Goal: Information Seeking & Learning: Learn about a topic

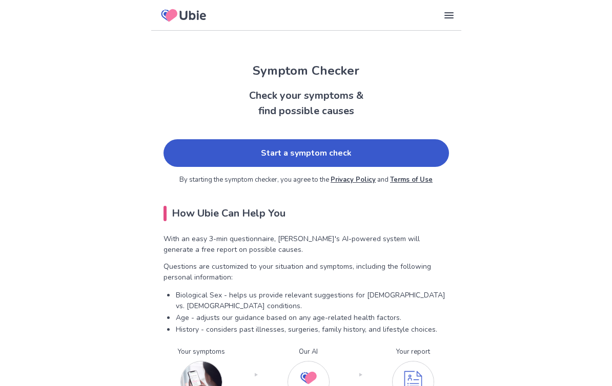
click at [365, 151] on link "Start a symptom check" at bounding box center [305, 153] width 285 height 28
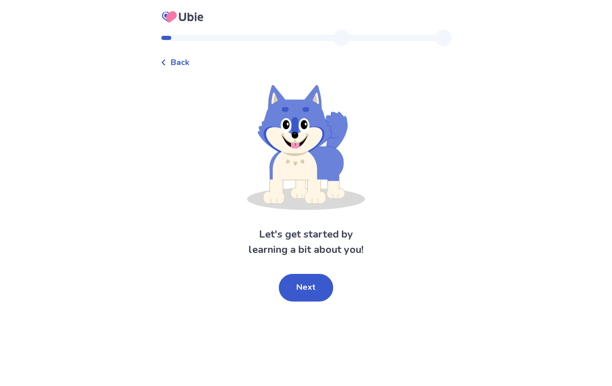
click at [317, 282] on button "Next" at bounding box center [306, 288] width 54 height 28
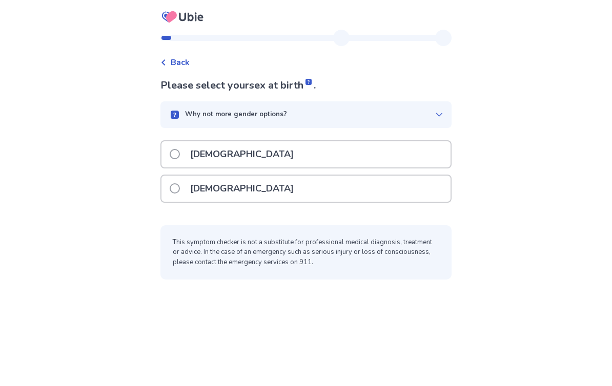
click at [187, 188] on label "[DEMOGRAPHIC_DATA]" at bounding box center [235, 189] width 130 height 26
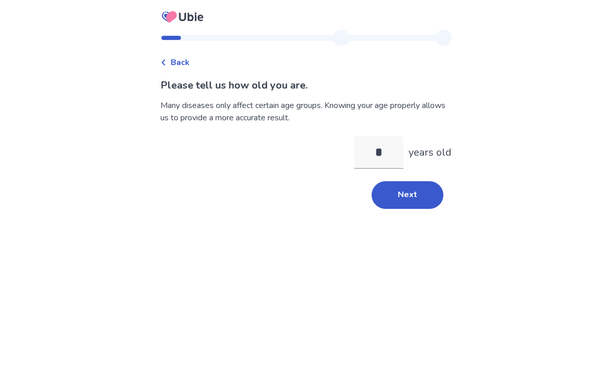
type input "**"
click at [394, 203] on button "Next" at bounding box center [407, 195] width 72 height 28
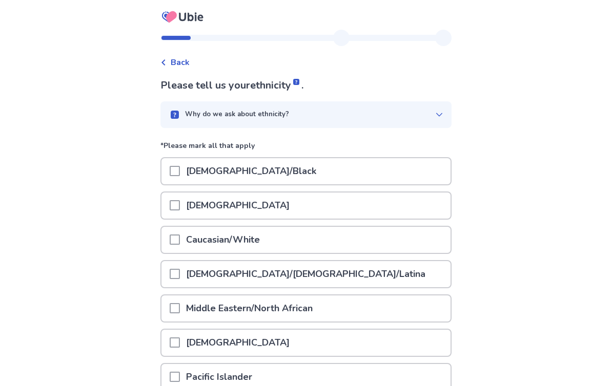
click at [180, 237] on span at bounding box center [175, 240] width 10 height 10
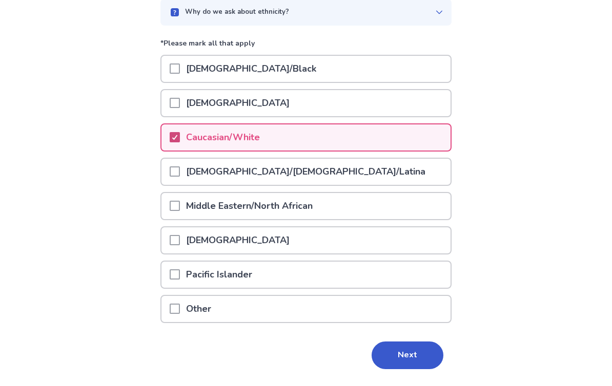
scroll to position [113, 0]
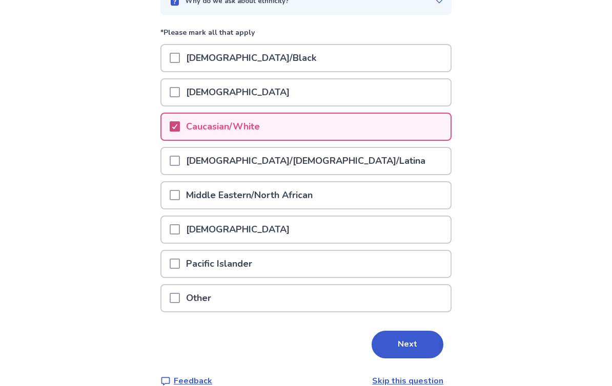
click at [425, 340] on button "Next" at bounding box center [407, 345] width 72 height 28
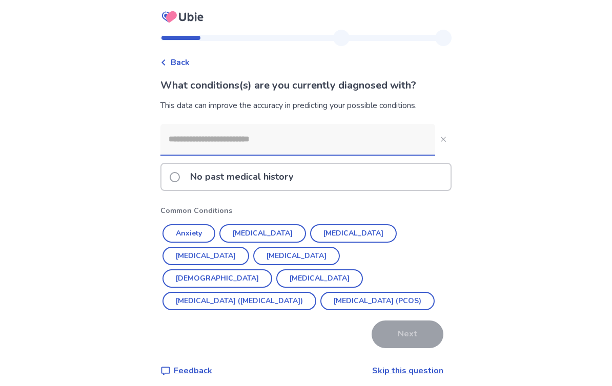
click at [198, 232] on button "Anxiety" at bounding box center [188, 233] width 53 height 18
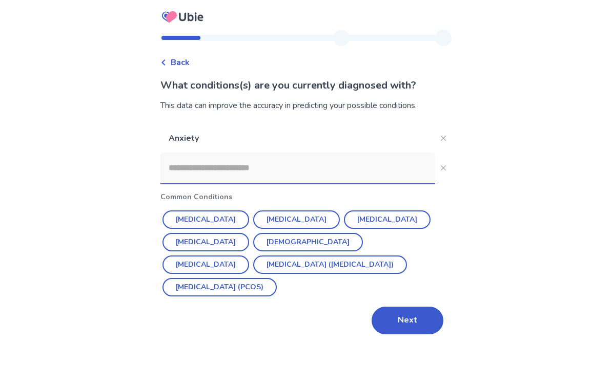
click at [219, 221] on button "[MEDICAL_DATA]" at bounding box center [205, 220] width 87 height 18
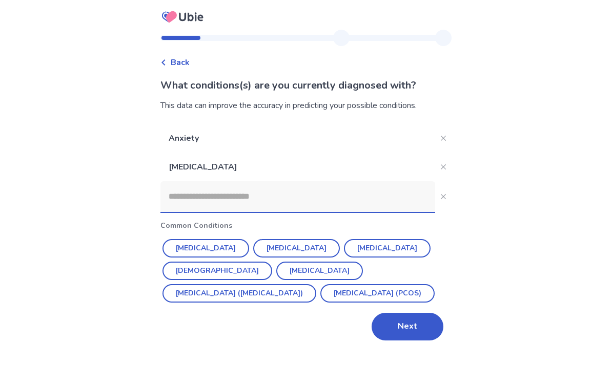
click at [278, 250] on button "[MEDICAL_DATA]" at bounding box center [296, 248] width 87 height 18
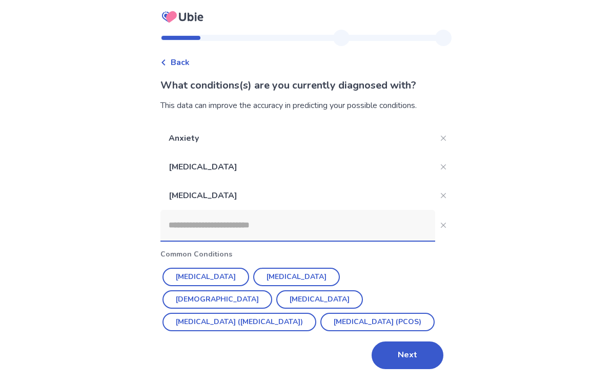
click at [320, 326] on button "[MEDICAL_DATA] (PCOS)" at bounding box center [377, 322] width 114 height 18
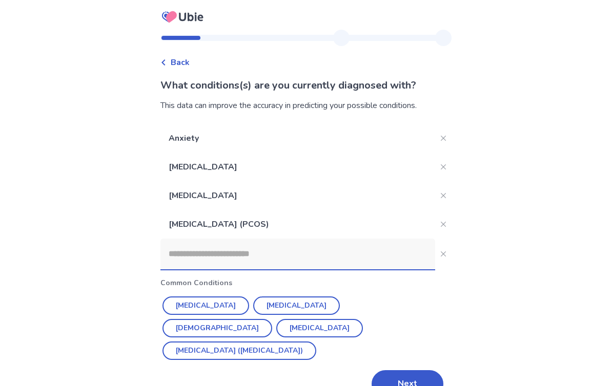
click at [213, 304] on button "[MEDICAL_DATA]" at bounding box center [205, 306] width 87 height 18
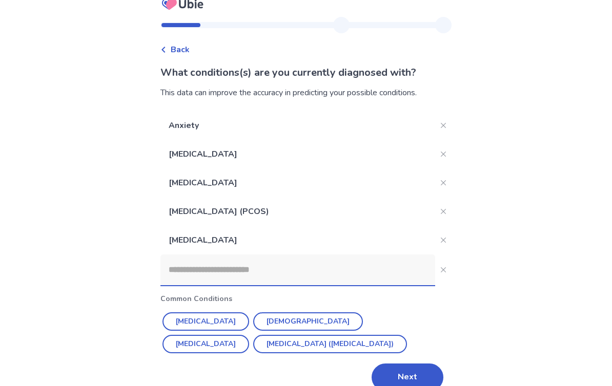
scroll to position [13, 0]
click at [414, 373] on button "Next" at bounding box center [407, 378] width 72 height 28
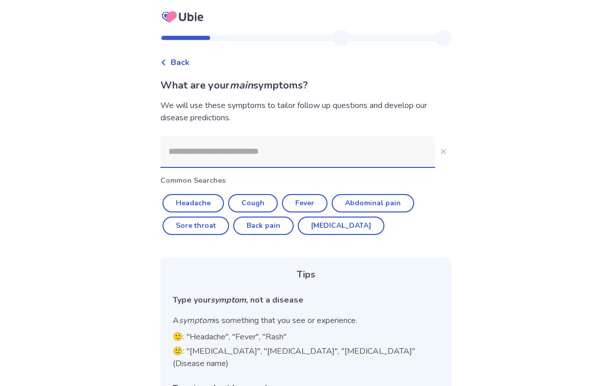
click at [216, 154] on input at bounding box center [297, 151] width 275 height 31
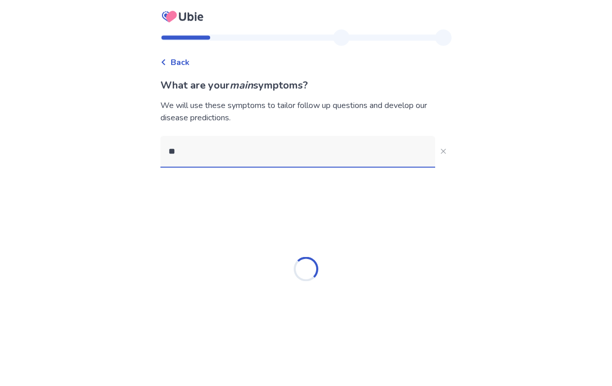
type input "*"
type input "**********"
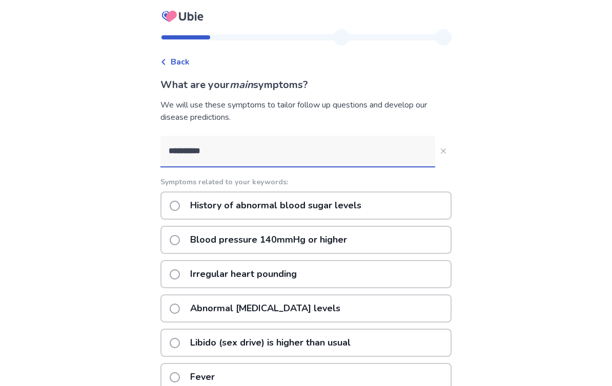
click at [189, 241] on label "Blood pressure 140mmHg or higher" at bounding box center [261, 240] width 183 height 26
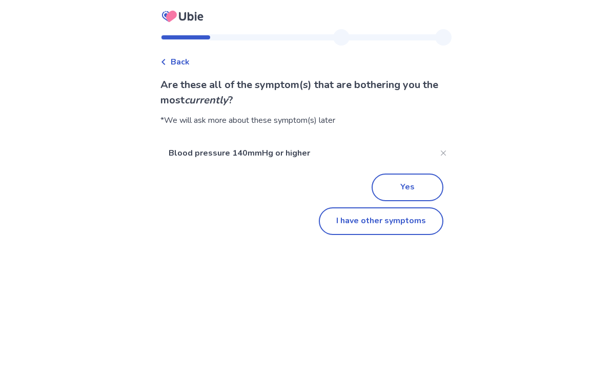
click at [390, 224] on button "I have other symptoms" at bounding box center [381, 222] width 124 height 28
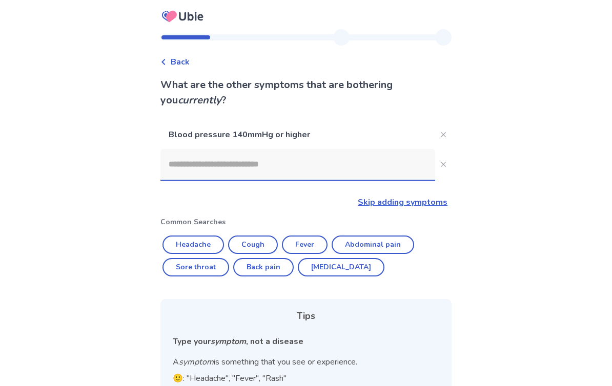
scroll to position [1, 0]
click at [240, 163] on input at bounding box center [297, 164] width 275 height 31
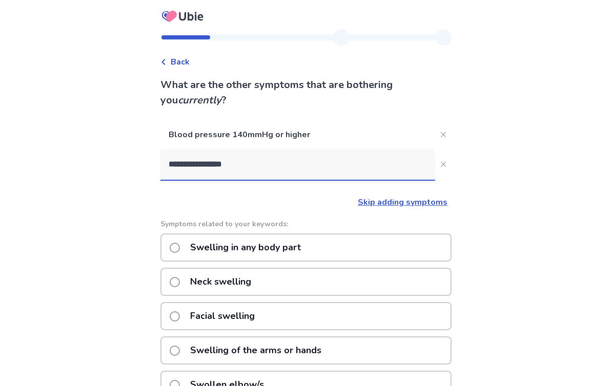
type input "**********"
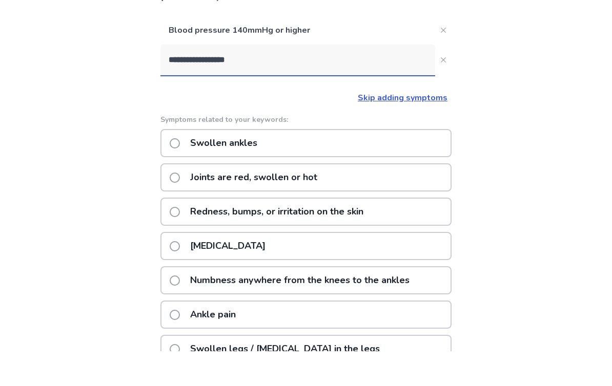
scroll to position [73, 0]
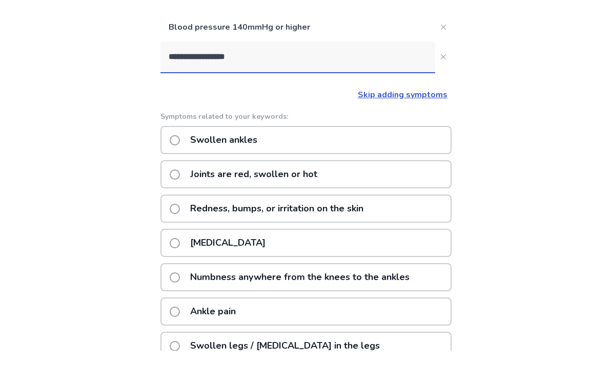
click at [180, 171] on span at bounding box center [175, 176] width 10 height 10
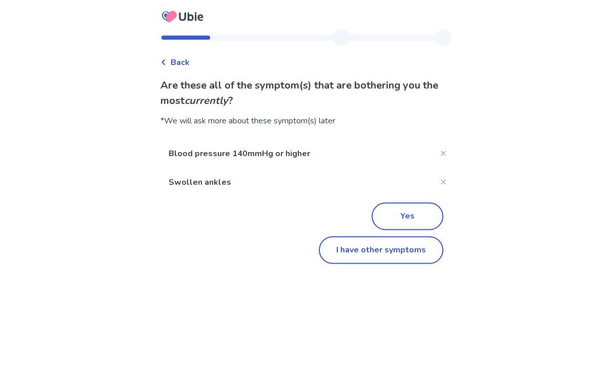
click at [414, 251] on button "I have other symptoms" at bounding box center [381, 251] width 124 height 28
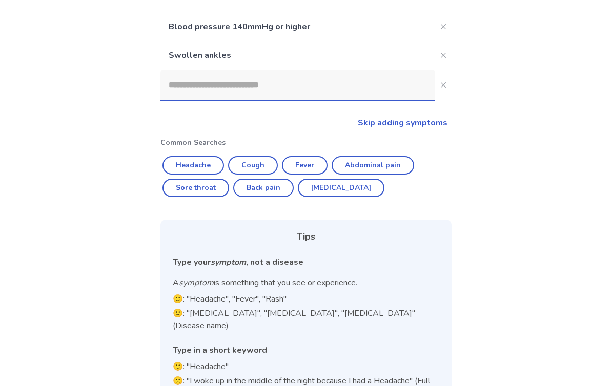
click at [231, 72] on input at bounding box center [297, 85] width 275 height 31
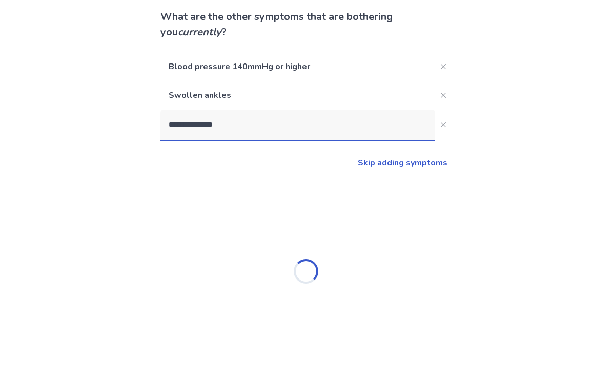
scroll to position [69, 0]
type input "*"
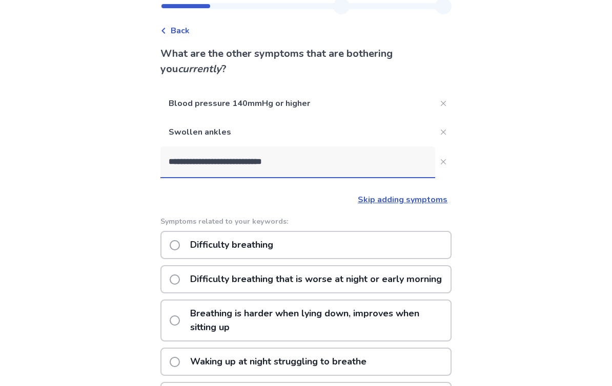
scroll to position [0, 0]
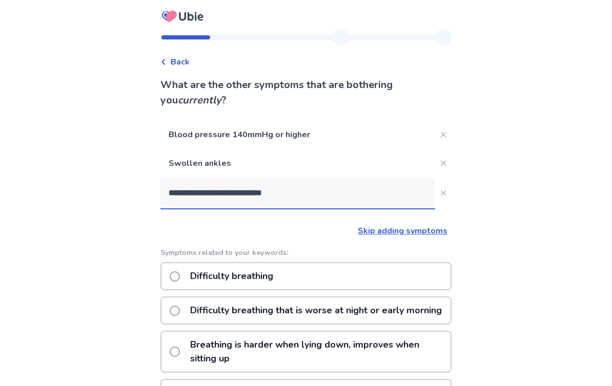
type input "**********"
click at [443, 192] on button "**********" at bounding box center [443, 193] width 16 height 16
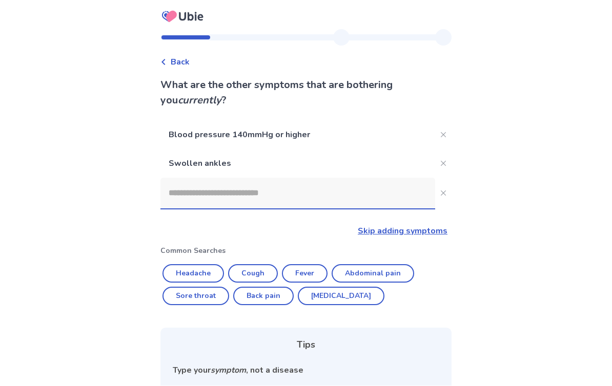
click at [207, 190] on input at bounding box center [297, 193] width 275 height 31
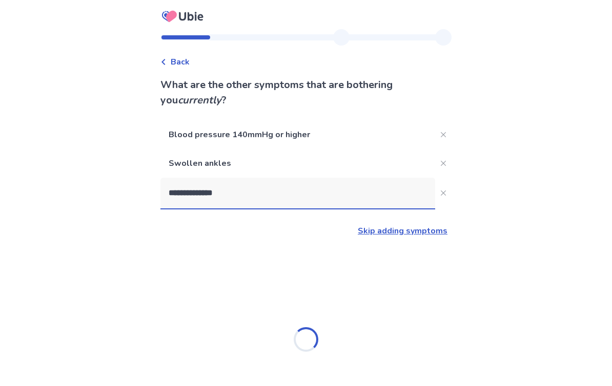
type input "**********"
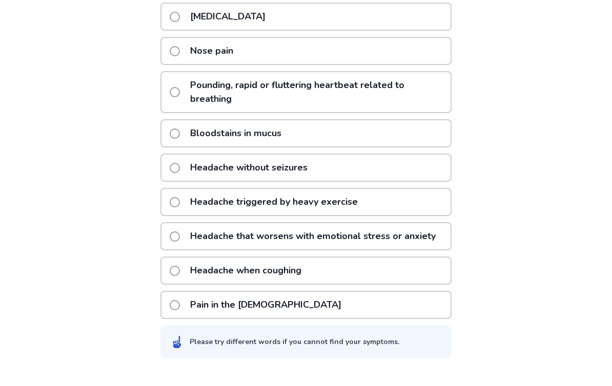
scroll to position [279, 0]
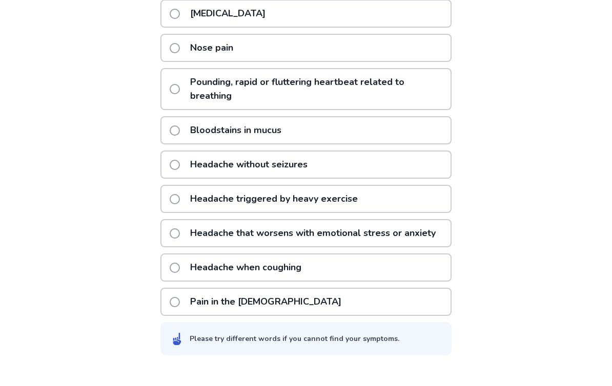
click at [186, 307] on label "Pain in the [DEMOGRAPHIC_DATA]" at bounding box center [259, 320] width 178 height 26
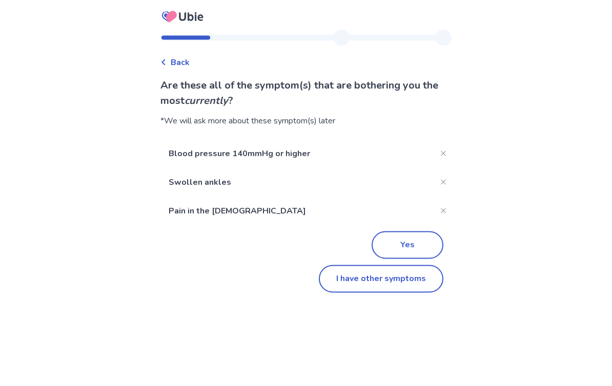
click at [401, 240] on button "Yes" at bounding box center [407, 246] width 72 height 28
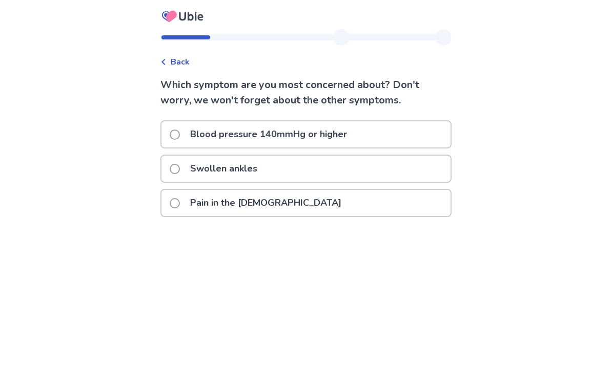
click at [180, 133] on span at bounding box center [175, 135] width 10 height 10
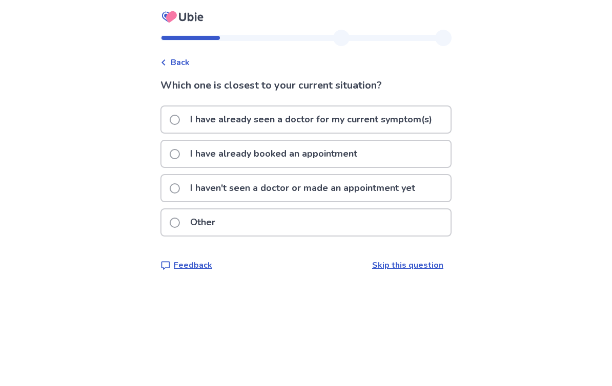
click at [177, 121] on span at bounding box center [175, 120] width 10 height 10
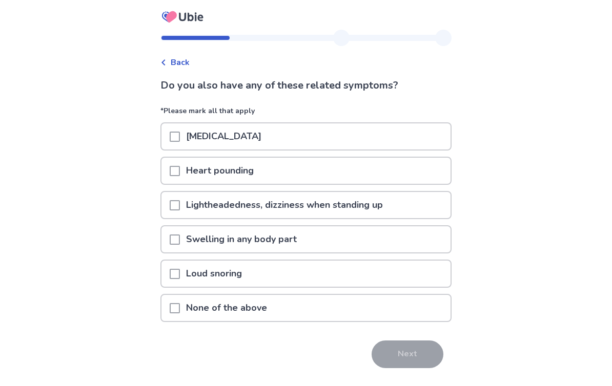
click at [180, 237] on span at bounding box center [175, 240] width 10 height 10
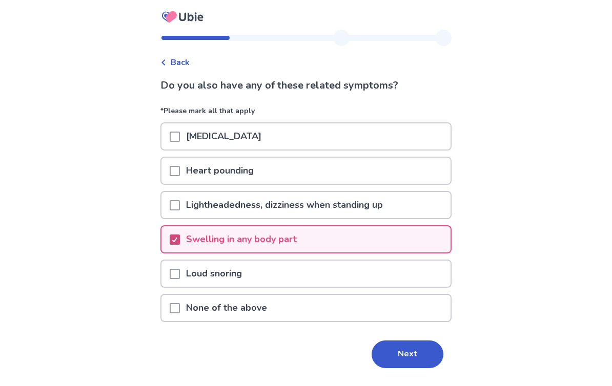
click at [421, 347] on button "Next" at bounding box center [407, 355] width 72 height 28
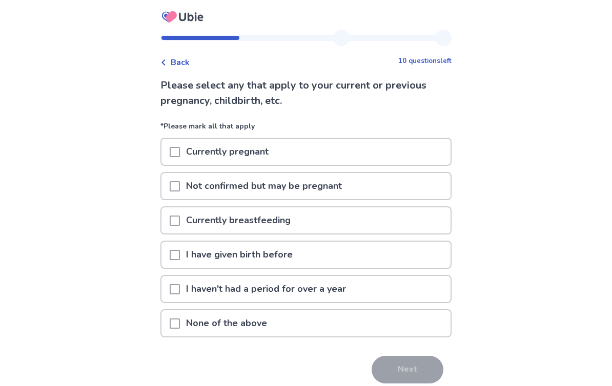
click at [180, 256] on span at bounding box center [175, 255] width 10 height 10
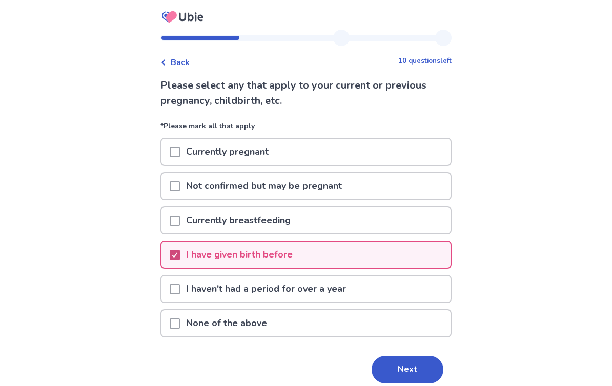
click at [418, 363] on button "Next" at bounding box center [407, 370] width 72 height 28
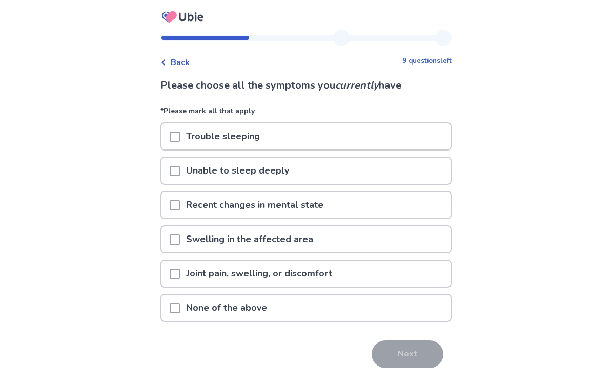
click at [180, 237] on span at bounding box center [175, 240] width 10 height 10
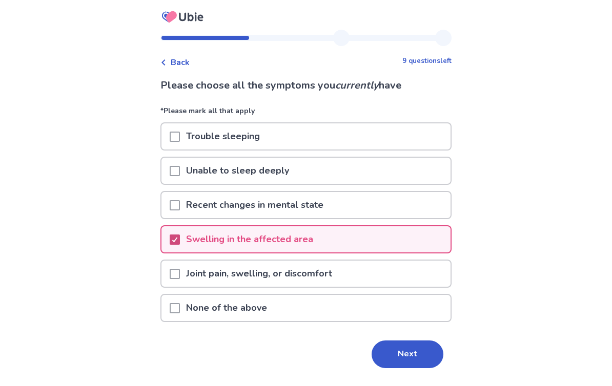
click at [417, 348] on button "Next" at bounding box center [407, 355] width 72 height 28
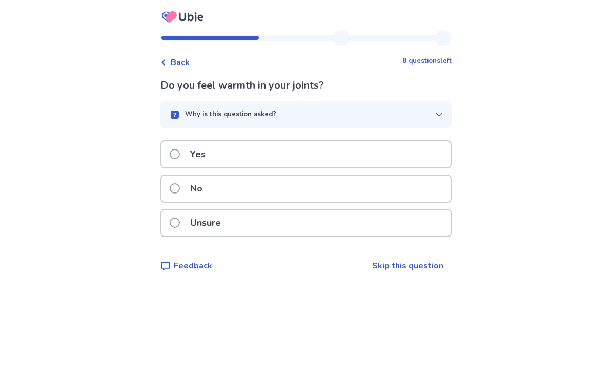
click at [180, 186] on span at bounding box center [175, 188] width 10 height 10
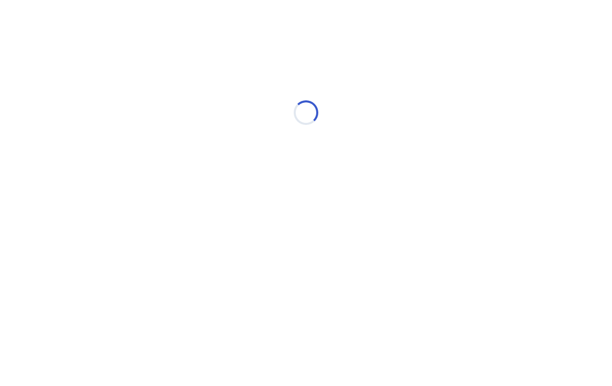
select select "*"
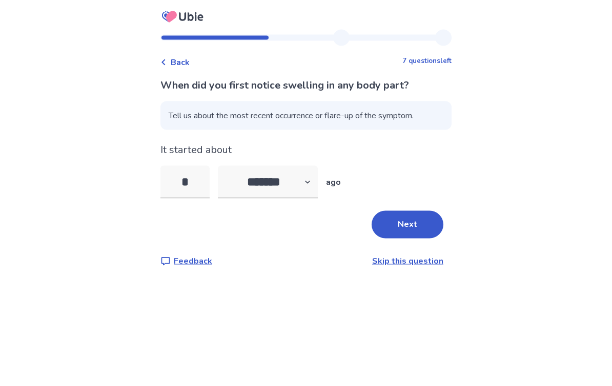
type input "*"
click at [318, 184] on select "******* ****** ******* ******** *******" at bounding box center [268, 182] width 100 height 33
select select "*"
click at [407, 227] on button "Next" at bounding box center [407, 225] width 72 height 28
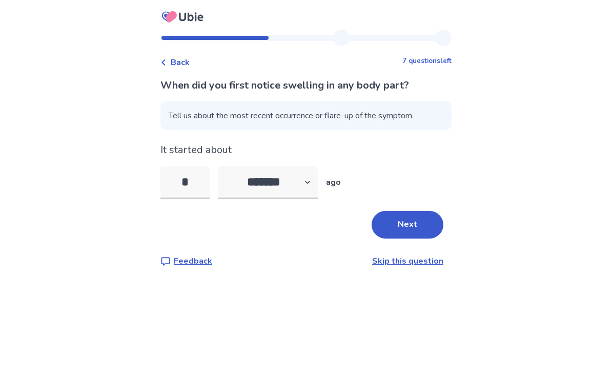
scroll to position [0, 0]
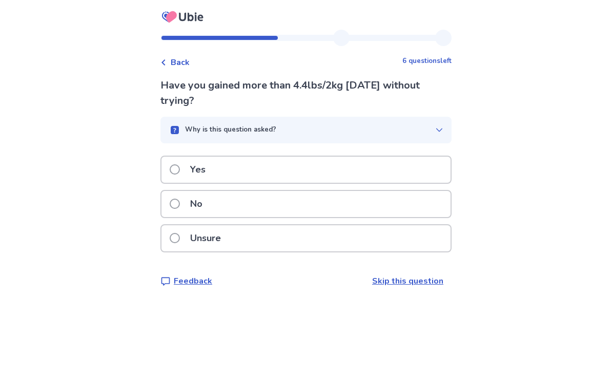
click at [180, 169] on span at bounding box center [175, 169] width 10 height 10
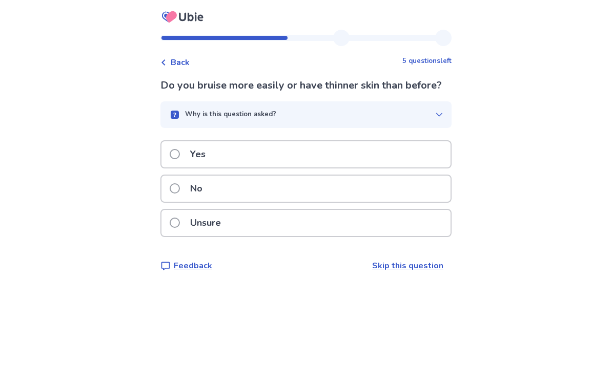
click at [178, 159] on span at bounding box center [175, 154] width 10 height 10
click at [178, 154] on span at bounding box center [175, 154] width 10 height 10
click at [180, 187] on span at bounding box center [175, 188] width 10 height 10
click at [180, 185] on span at bounding box center [175, 188] width 10 height 10
click at [180, 149] on span at bounding box center [175, 154] width 10 height 10
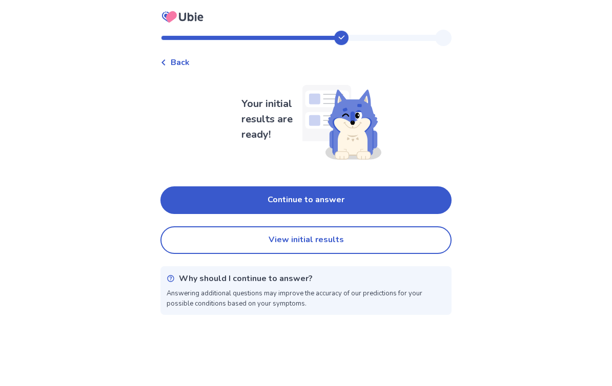
click at [371, 201] on button "Continue to answer" at bounding box center [305, 200] width 291 height 28
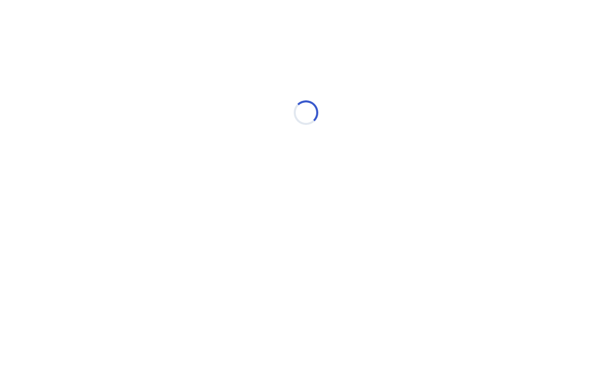
select select "*"
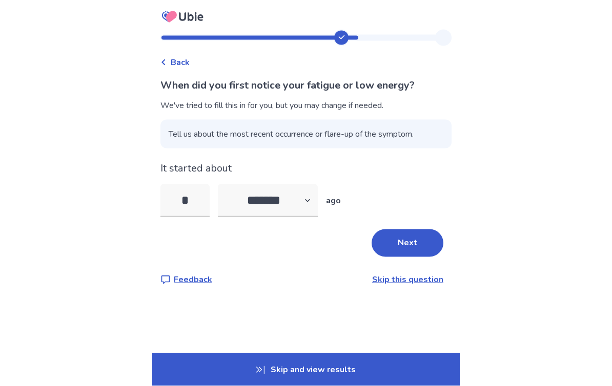
click at [206, 201] on input "*" at bounding box center [184, 200] width 49 height 33
type input "*"
click at [313, 202] on select "******* ****** ******* ******** *******" at bounding box center [268, 200] width 100 height 33
select select "*"
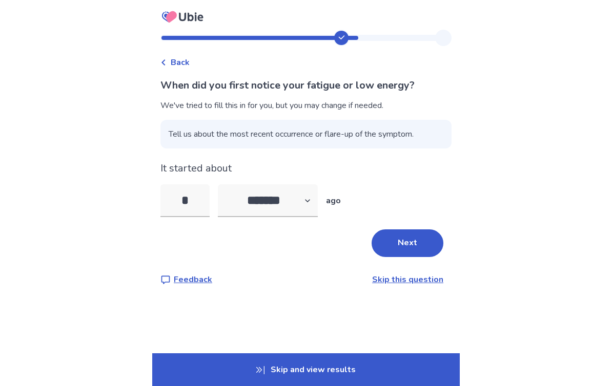
click at [416, 247] on button "Next" at bounding box center [407, 243] width 72 height 28
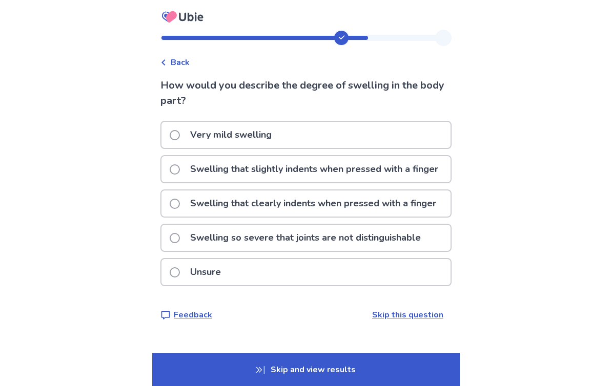
click at [187, 173] on label "Swelling that slightly indents when pressed with a finger" at bounding box center [307, 169] width 275 height 26
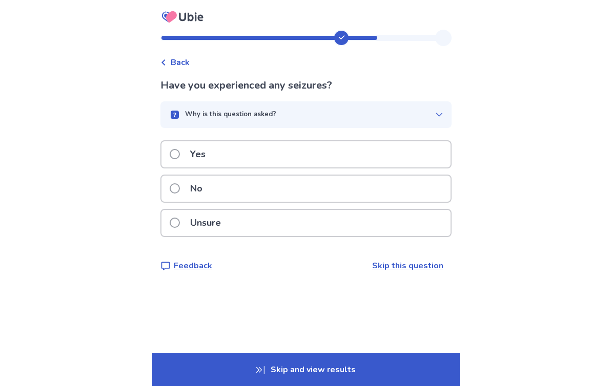
click at [190, 188] on p "No" at bounding box center [196, 189] width 25 height 26
click at [188, 183] on label "No" at bounding box center [189, 189] width 39 height 26
click at [180, 152] on span at bounding box center [175, 154] width 10 height 10
click at [187, 185] on label "No" at bounding box center [189, 189] width 39 height 26
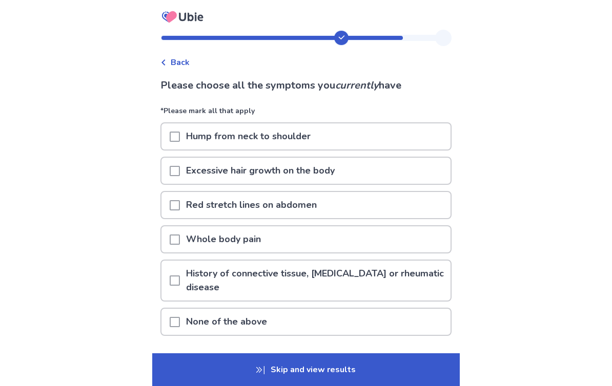
click at [180, 205] on span at bounding box center [175, 205] width 10 height 10
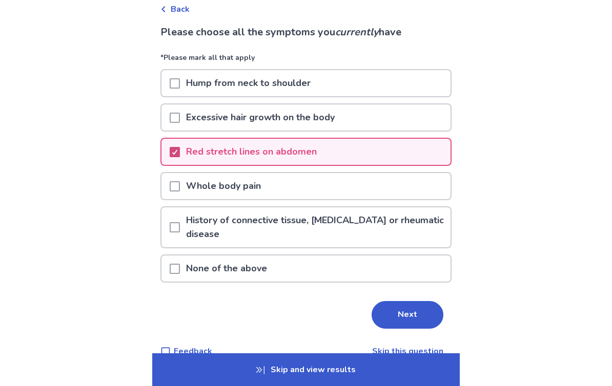
scroll to position [56, 0]
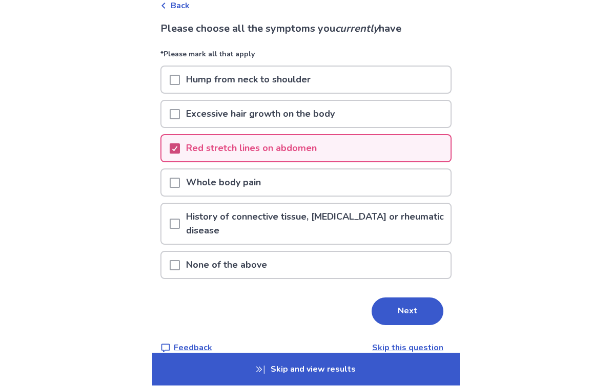
click at [406, 312] on button "Next" at bounding box center [407, 312] width 72 height 28
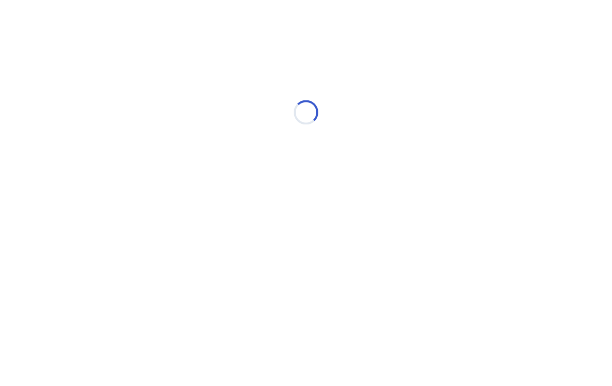
scroll to position [0, 0]
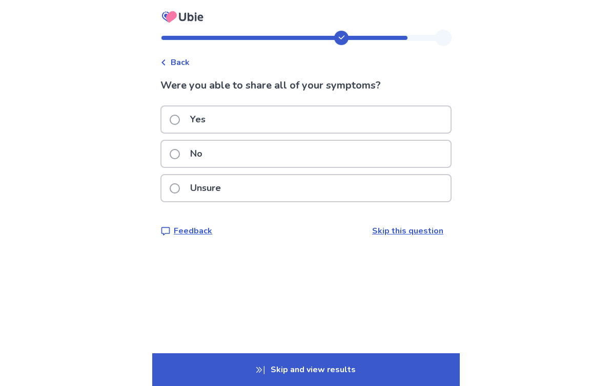
click at [180, 119] on span at bounding box center [175, 120] width 10 height 10
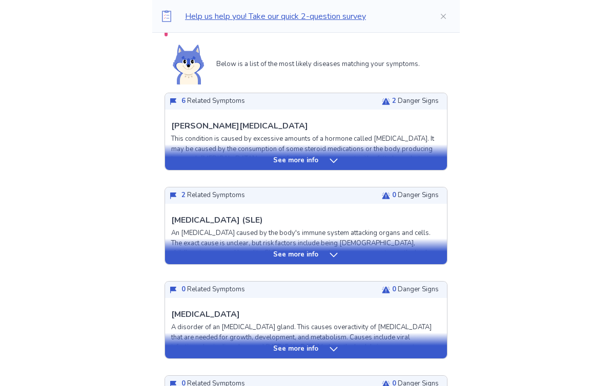
scroll to position [233, 0]
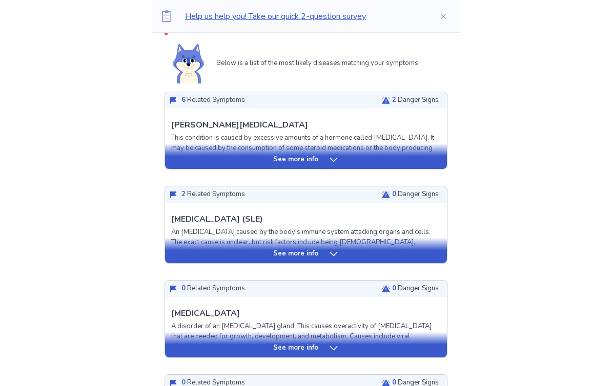
click at [336, 252] on icon at bounding box center [333, 254] width 10 height 10
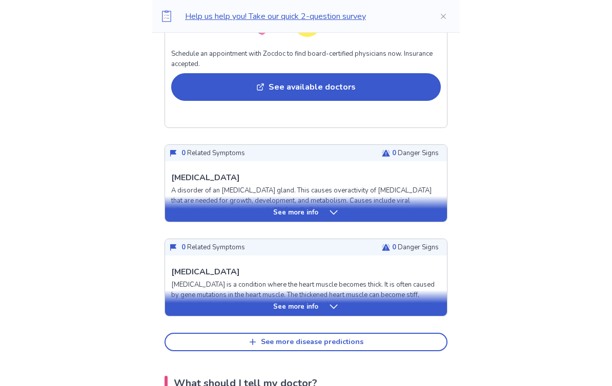
scroll to position [1092, 0]
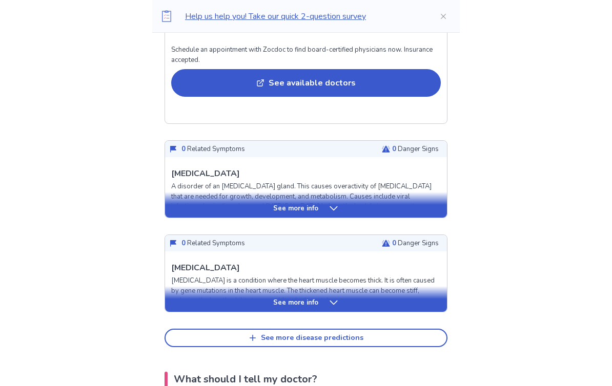
click at [341, 206] on div "See more info" at bounding box center [306, 209] width 282 height 10
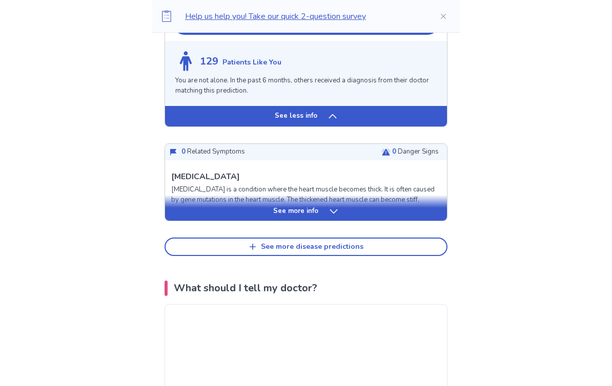
scroll to position [1972, 0]
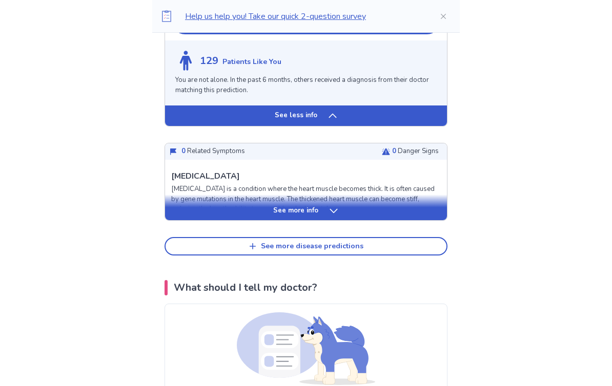
click at [340, 198] on div "See more info" at bounding box center [306, 208] width 282 height 26
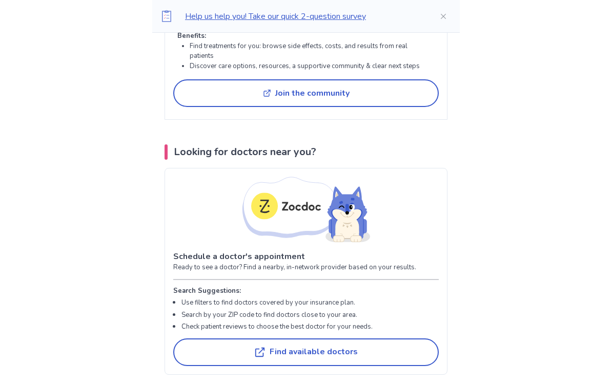
scroll to position [4309, 0]
